Goal: Information Seeking & Learning: Check status

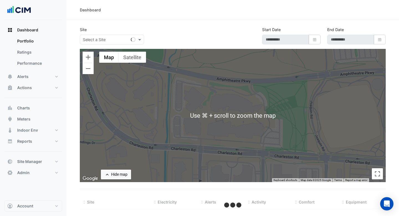
type input "**********"
select select "***"
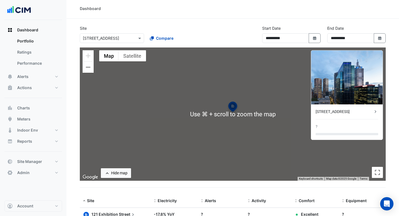
scroll to position [2, 0]
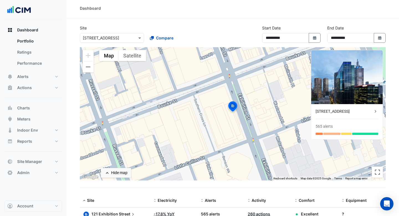
click at [236, 30] on div "**********" at bounding box center [232, 36] width 313 height 22
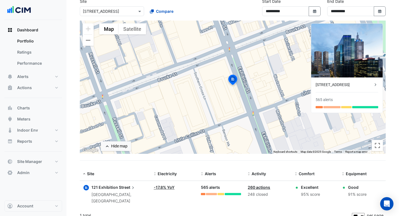
scroll to position [0, 0]
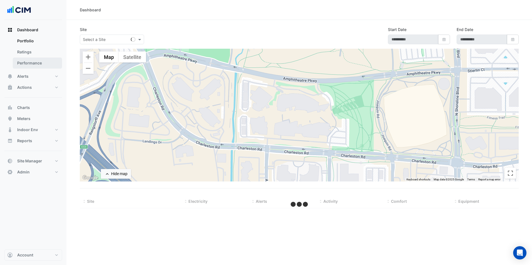
click at [35, 64] on link "Performance" at bounding box center [37, 63] width 49 height 11
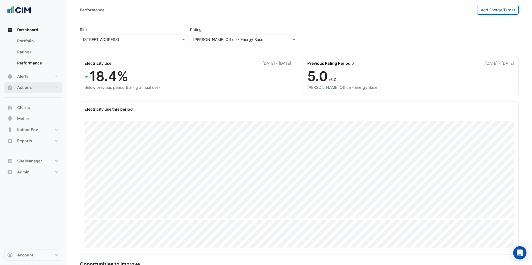
click at [38, 87] on button "Actions" at bounding box center [33, 87] width 58 height 11
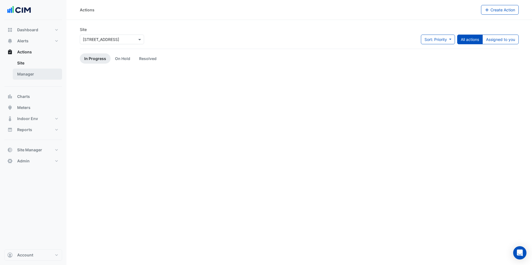
click at [44, 74] on link "Manager" at bounding box center [37, 74] width 49 height 11
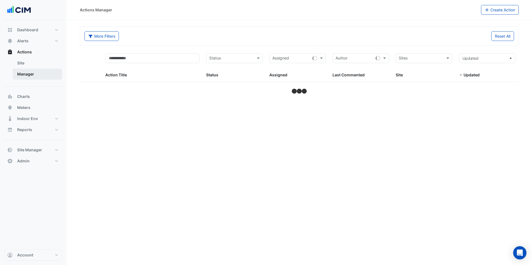
select select "***"
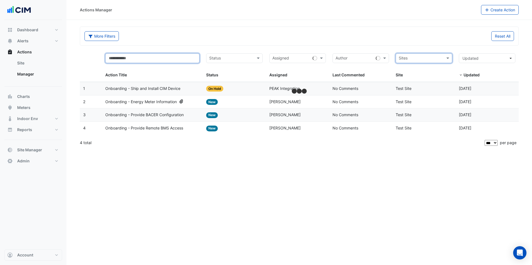
click at [179, 63] on input "text" at bounding box center [152, 58] width 94 height 10
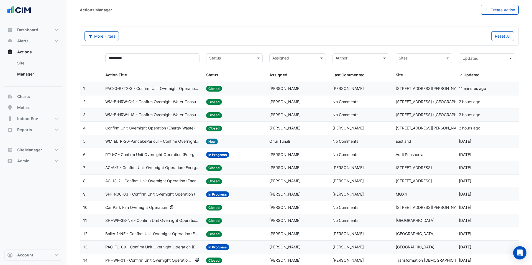
click at [175, 178] on span "AC-13-2 - Confirm Unit Overnight Operation (Energy Waste)" at bounding box center [152, 181] width 94 height 6
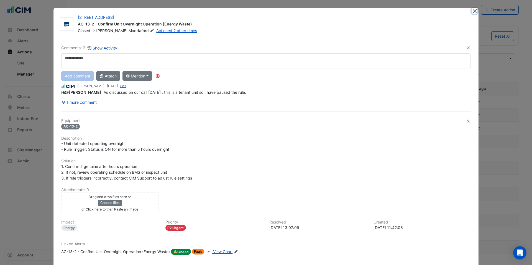
click at [476, 12] on button "Close" at bounding box center [475, 11] width 6 height 6
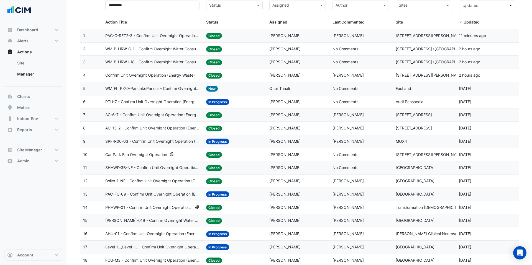
scroll to position [53, 0]
click at [167, 167] on span "SHHWP-3B-NE - Confirm Unit Overnight Operation (Energy Waste)" at bounding box center [152, 168] width 94 height 6
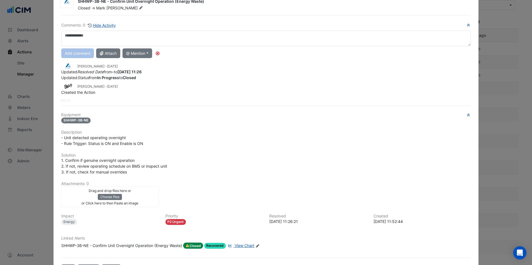
scroll to position [0, 0]
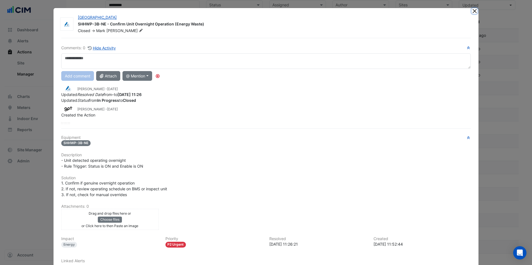
click at [474, 12] on button "Close" at bounding box center [475, 11] width 6 height 6
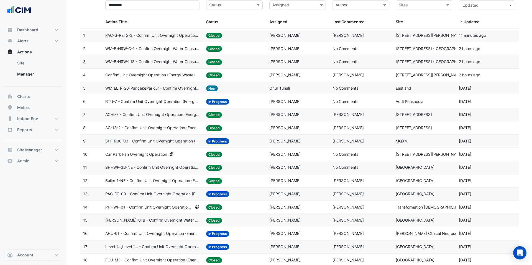
click at [159, 181] on span "Boiler-1-NE - Confirm Unit Overnight Operation (Energy Waste)" at bounding box center [152, 181] width 94 height 6
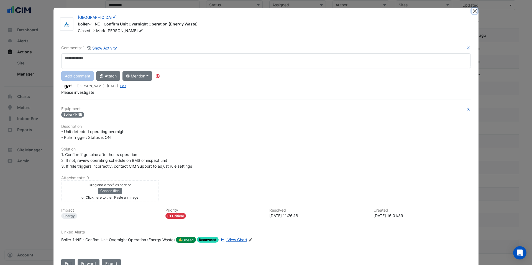
click at [474, 11] on button "Close" at bounding box center [475, 11] width 6 height 6
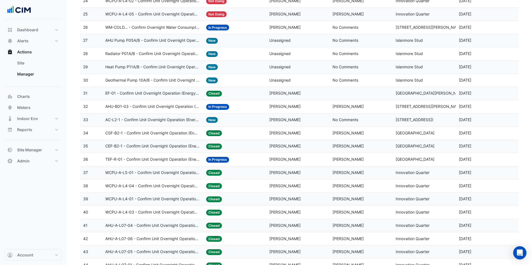
scroll to position [394, 0]
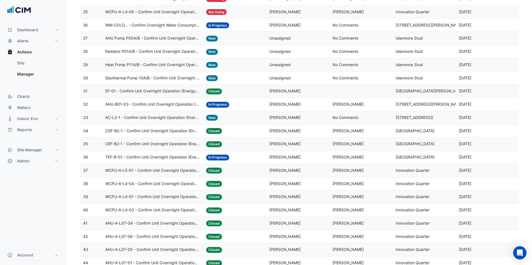
click at [132, 203] on datatable-body-cell "Action Title: WCPU-A-L4-01 - Confirm Unit Overnight Operation (Energy Waste)" at bounding box center [152, 197] width 101 height 13
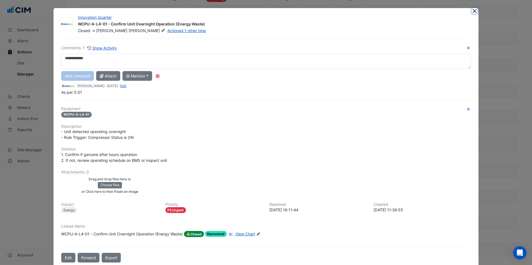
click at [474, 14] on button "Close" at bounding box center [475, 11] width 6 height 6
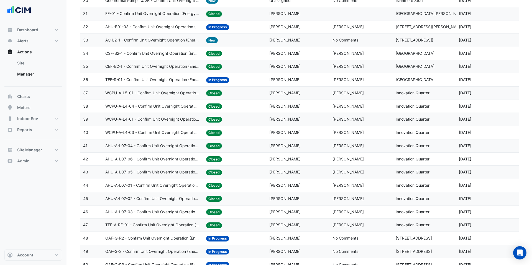
scroll to position [474, 0]
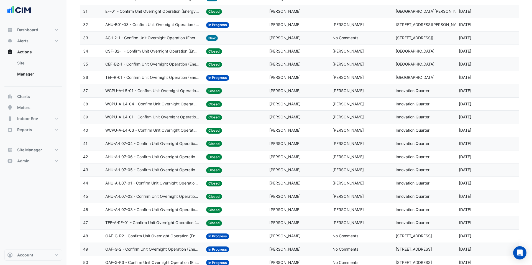
click at [177, 88] on span "WCPU-A-L5-01 - Confirm Unit Overnight Operation (Energy Waste)" at bounding box center [152, 91] width 94 height 6
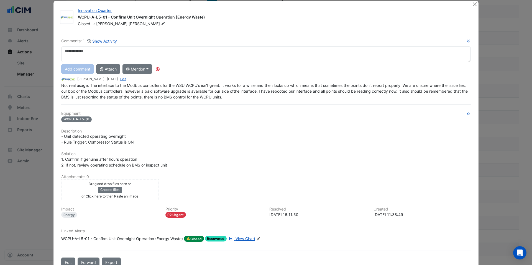
scroll to position [0, 0]
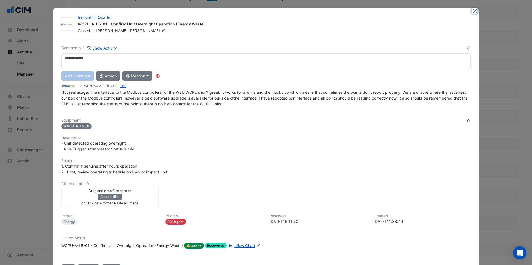
click at [475, 11] on button "Close" at bounding box center [475, 11] width 6 height 6
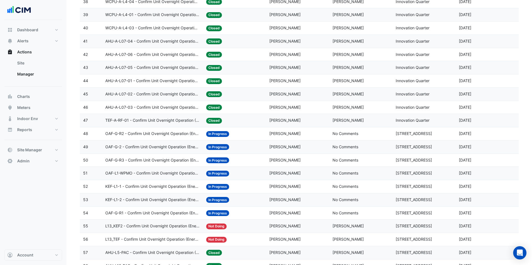
scroll to position [585, 0]
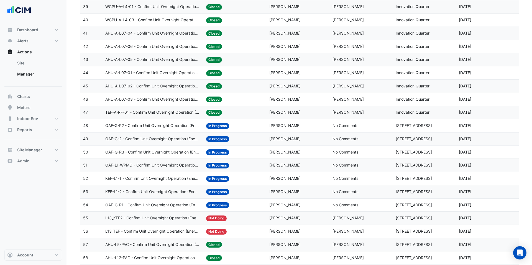
click at [183, 139] on span "OAF-G-2 - Confirm Unit Overnight Operation (Energy Waste)" at bounding box center [152, 139] width 94 height 6
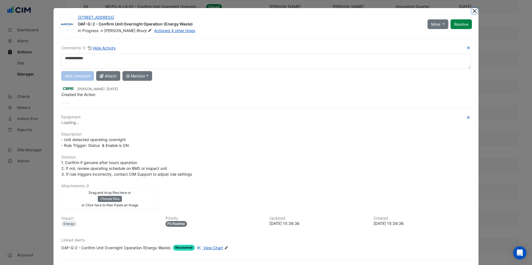
click at [475, 10] on button "Close" at bounding box center [475, 11] width 6 height 6
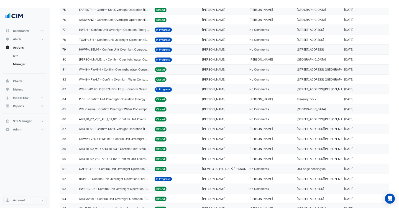
scroll to position [1073, 0]
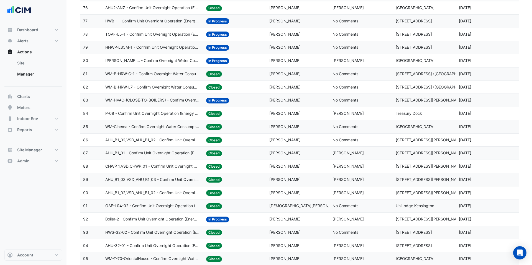
click at [188, 153] on span "AHU_B1_01 - Confirm Unit Overnight Operation (Energy Waste)" at bounding box center [152, 153] width 94 height 6
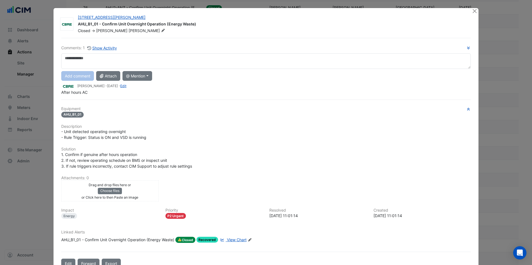
click at [478, 12] on div at bounding box center [475, 11] width 7 height 6
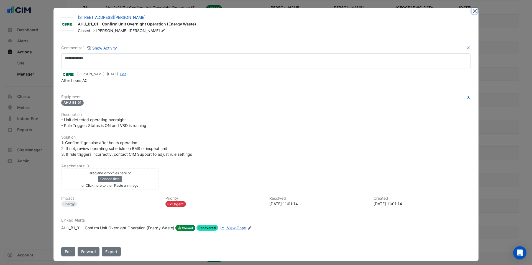
click at [476, 12] on button "Close" at bounding box center [475, 11] width 6 height 6
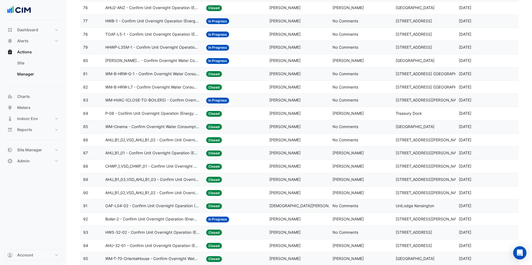
click at [186, 196] on datatable-body-cell "Action Title: AHU_B1_02,VSD_AHU_B1_02 - Confirm Unit Overnight Operation (Energ…" at bounding box center [152, 193] width 101 height 13
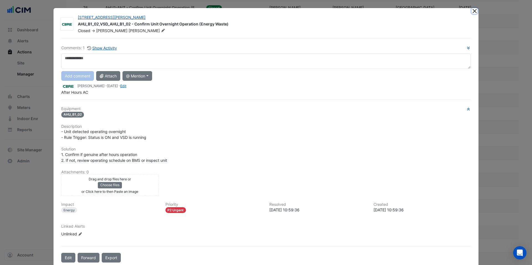
click at [475, 11] on button "Close" at bounding box center [475, 11] width 6 height 6
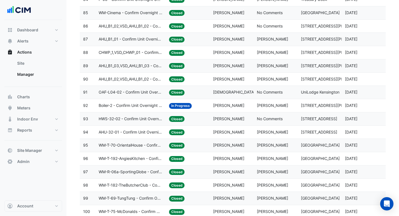
scroll to position [1204, 0]
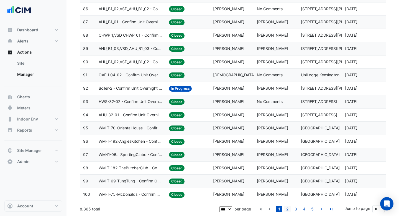
click at [287, 210] on link "2" at bounding box center [287, 209] width 7 height 6
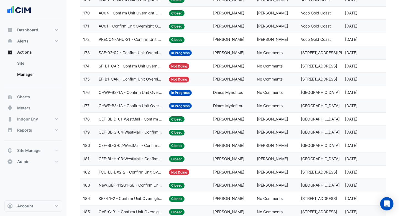
scroll to position [985, 0]
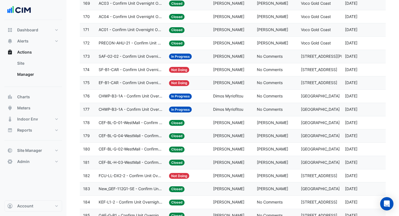
click at [150, 110] on span "CHWP-B3-1A - Confirm Unit Overnight Operation (Energy Waste)" at bounding box center [131, 109] width 64 height 6
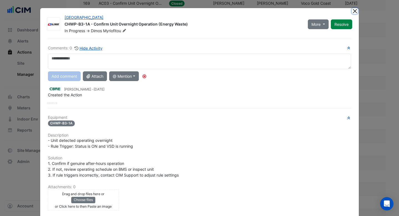
click at [356, 13] on button "Close" at bounding box center [355, 11] width 6 height 6
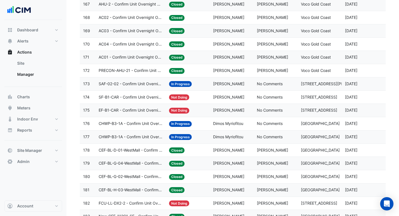
scroll to position [904, 0]
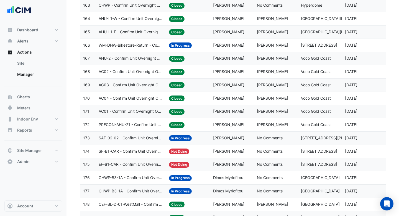
click at [140, 63] on datatable-body-cell "Action Title: AHU-2 - Confirm Unit Overnight Operation (Energy Waste)" at bounding box center [130, 58] width 70 height 13
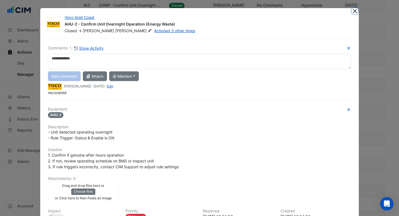
click at [354, 11] on button "Close" at bounding box center [355, 11] width 6 height 6
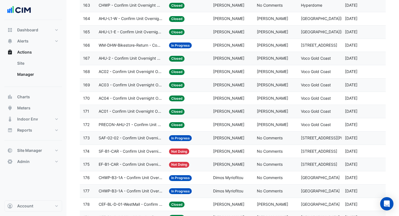
click at [136, 93] on datatable-body-cell "Action Title: AC04 - Confirm Unit Overnight Operation (Energy Waste)" at bounding box center [130, 98] width 70 height 13
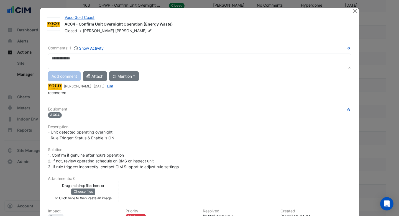
click at [357, 14] on div "Voco Gold Coast AC04 - Confirm Unit Overnight Operation (Energy Waste) Closed -…" at bounding box center [199, 140] width 319 height 265
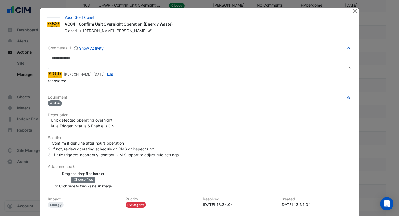
click at [357, 14] on div "Voco Gold Coast AC04 - Confirm Unit Overnight Operation (Energy Waste) Closed -…" at bounding box center [199, 134] width 319 height 253
click at [356, 14] on div at bounding box center [355, 11] width 7 height 6
click at [354, 12] on button "Close" at bounding box center [355, 11] width 6 height 6
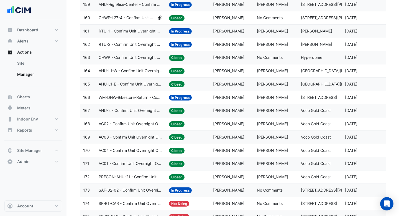
scroll to position [850, 0]
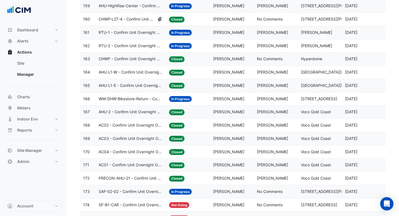
click at [147, 78] on datatable-body-cell "Action Title: AHU-L1-W - Confirm Unit Overnight Operation (Energy Waste)" at bounding box center [130, 72] width 70 height 13
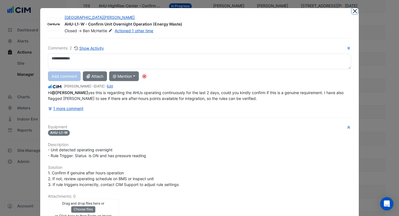
click at [354, 13] on button "Close" at bounding box center [355, 11] width 6 height 6
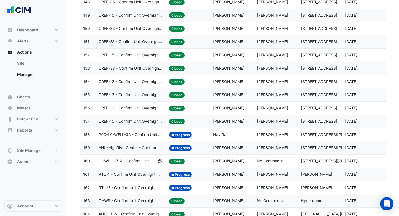
scroll to position [707, 0]
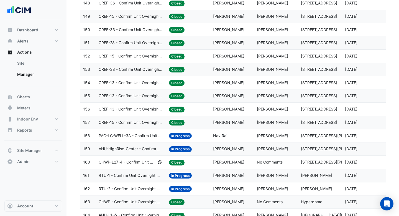
click at [144, 33] on datatable-body-cell "Action Title: CREF-33 - Confirm Unit Overnight Operation (Energy Waste)" at bounding box center [130, 29] width 70 height 13
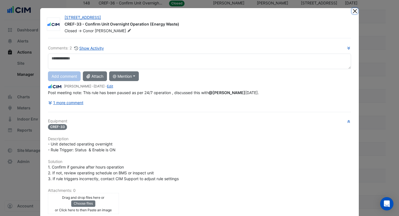
click at [353, 13] on button "Close" at bounding box center [355, 11] width 6 height 6
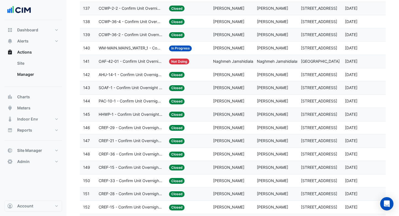
scroll to position [557, 0]
click at [147, 113] on span "HHWP-1 - Confirm Unit Overnight Operation (Energy Waste)" at bounding box center [131, 114] width 64 height 6
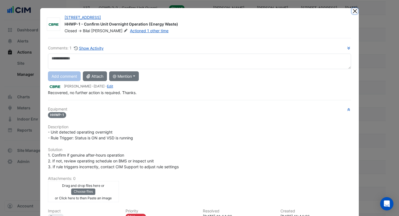
click at [356, 11] on button "Close" at bounding box center [355, 11] width 6 height 6
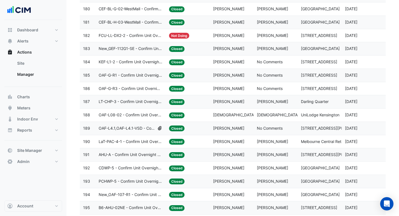
scroll to position [1204, 0]
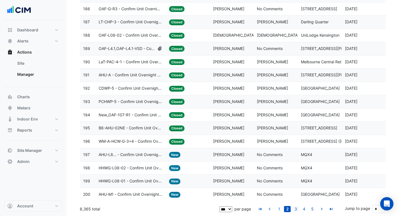
click at [296, 211] on link "3" at bounding box center [295, 209] width 7 height 6
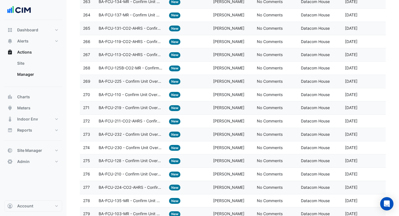
scroll to position [907, 0]
click at [140, 109] on span "BA-FCU-219 - Confirm Unit Overnight Operation (Energy Waste)" at bounding box center [131, 108] width 64 height 6
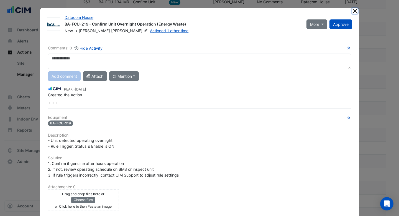
click at [353, 12] on button "Close" at bounding box center [355, 11] width 6 height 6
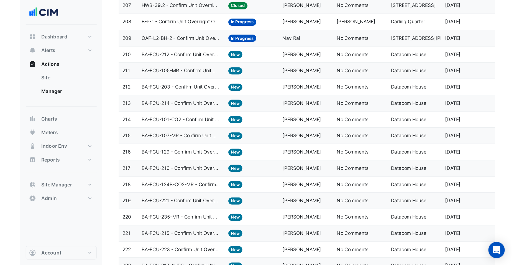
scroll to position [0, 0]
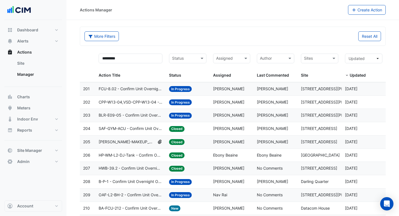
click at [140, 100] on span "CPP-W13-04,VSD-CPP-W13-04 - Confirm Unit Overnight Operation (Energy Waste)" at bounding box center [131, 102] width 64 height 6
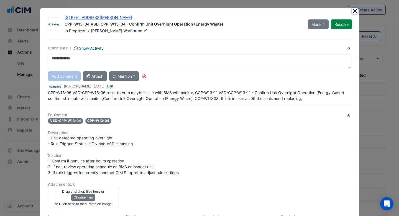
click at [353, 12] on button "Close" at bounding box center [355, 11] width 6 height 6
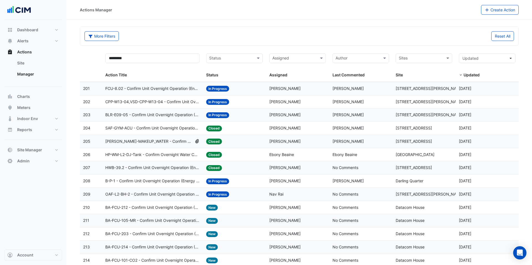
click at [240, 57] on input "text" at bounding box center [231, 59] width 44 height 6
click at [236, 93] on div "Closed" at bounding box center [234, 94] width 56 height 8
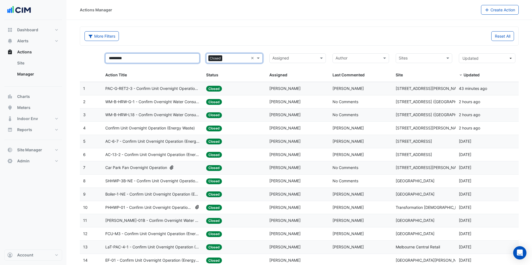
click at [157, 58] on input "*********" at bounding box center [152, 58] width 94 height 10
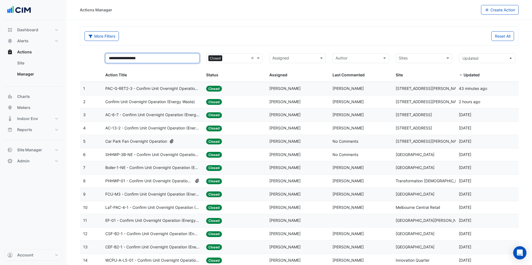
type input "**********"
click at [164, 144] on span "Car Park Fan Overnight Operation" at bounding box center [136, 142] width 62 height 6
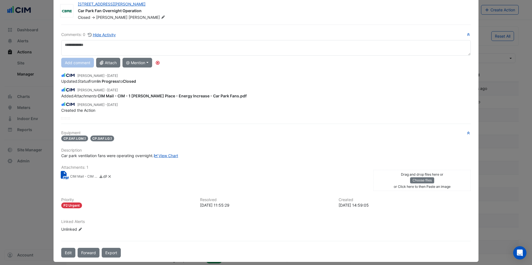
scroll to position [14, 0]
click at [84, 180] on small "CIM Mail - CIM - 1 Martin Place - Energy Increase - Car Park Fans.pdf" at bounding box center [84, 177] width 28 height 6
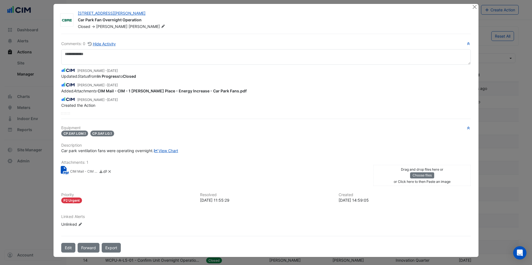
scroll to position [10, 0]
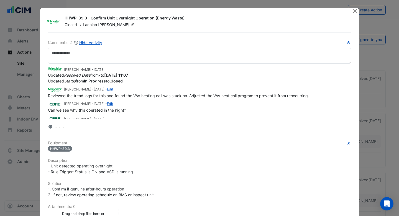
scroll to position [8, 0]
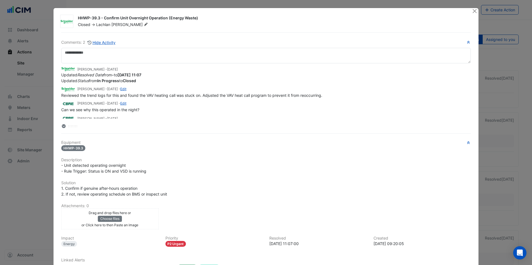
scroll to position [8, 0]
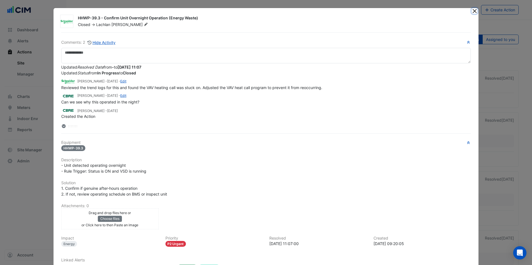
click at [474, 12] on button "Close" at bounding box center [475, 11] width 6 height 6
